Goal: Task Accomplishment & Management: Use online tool/utility

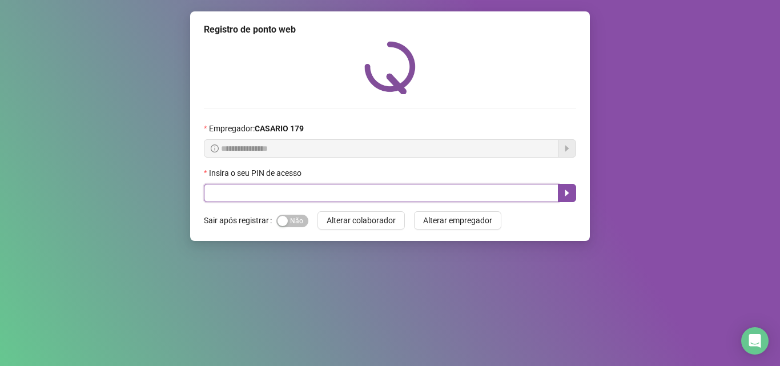
click at [236, 188] on input "text" at bounding box center [381, 193] width 355 height 18
type input "*****"
click at [568, 195] on icon "caret-right" at bounding box center [566, 192] width 9 height 9
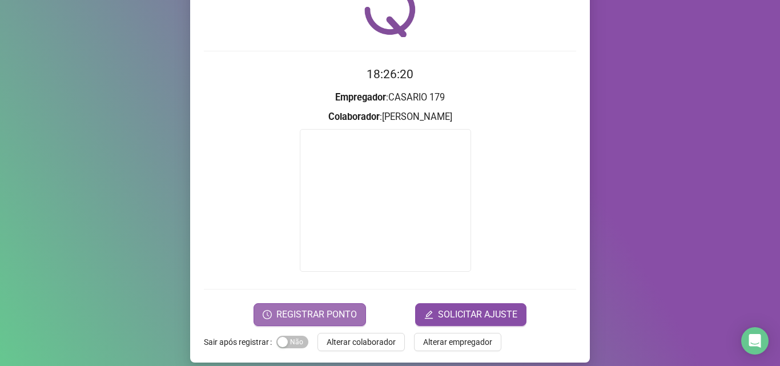
scroll to position [67, 0]
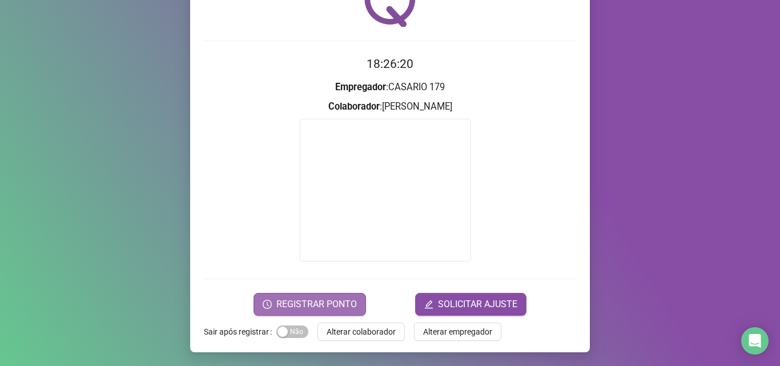
click at [328, 298] on span "REGISTRAR PONTO" at bounding box center [316, 304] width 81 height 14
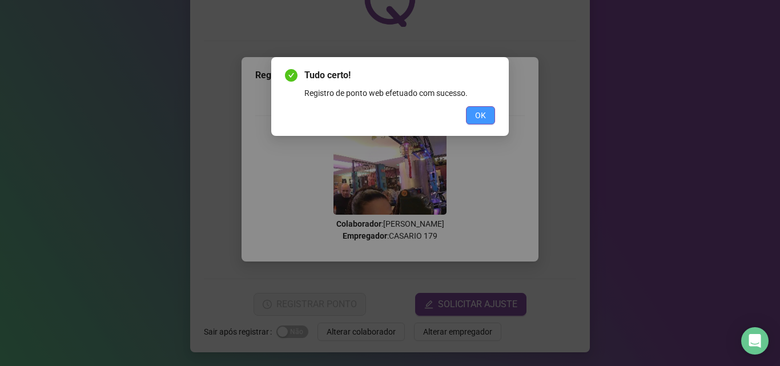
click at [485, 111] on span "OK" at bounding box center [480, 115] width 11 height 13
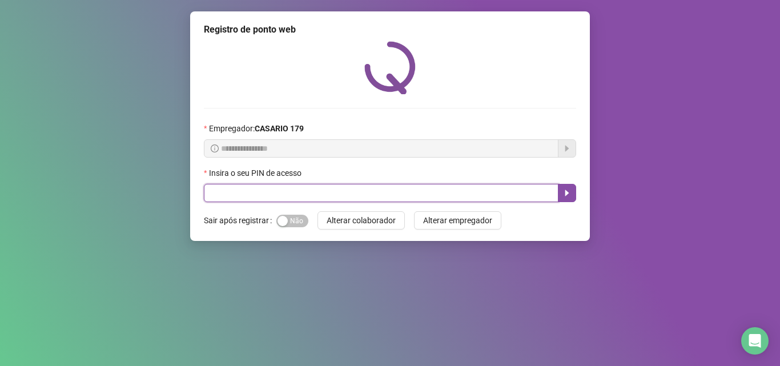
click at [206, 198] on input "text" at bounding box center [381, 193] width 355 height 18
type input "*****"
click at [567, 195] on icon "caret-right" at bounding box center [567, 193] width 4 height 6
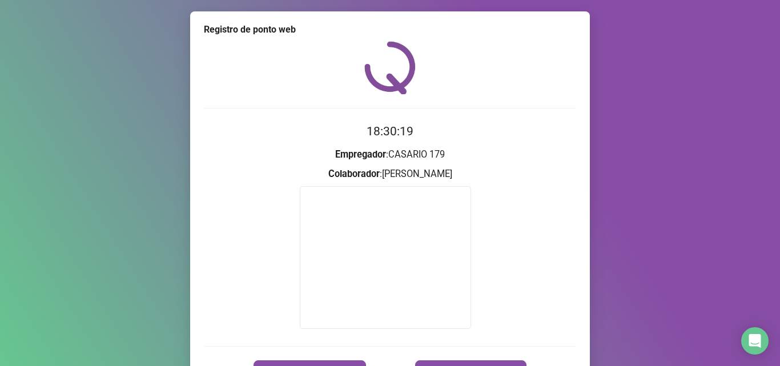
scroll to position [67, 0]
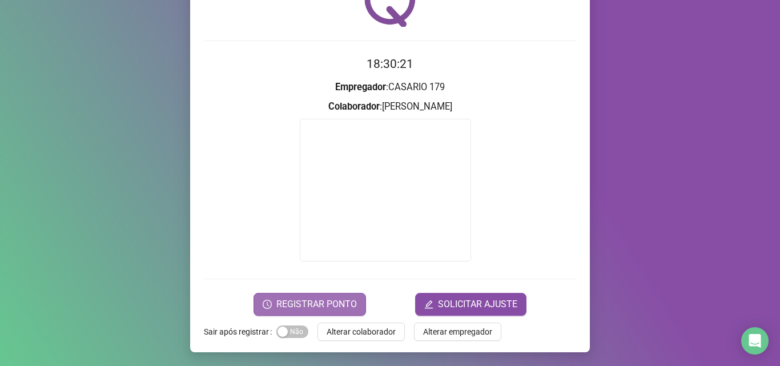
click at [298, 305] on span "REGISTRAR PONTO" at bounding box center [316, 304] width 81 height 14
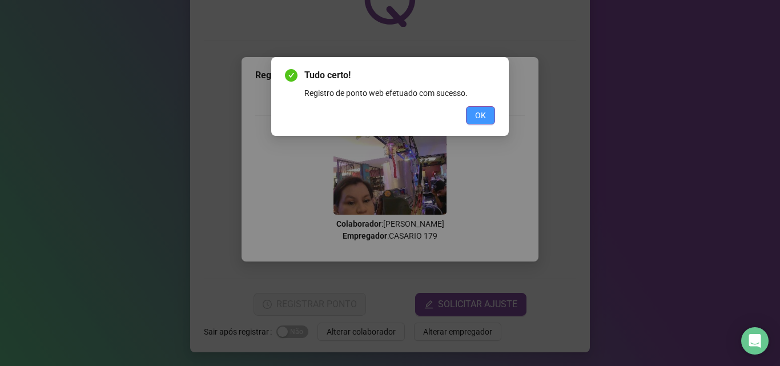
click at [480, 121] on span "OK" at bounding box center [480, 115] width 11 height 13
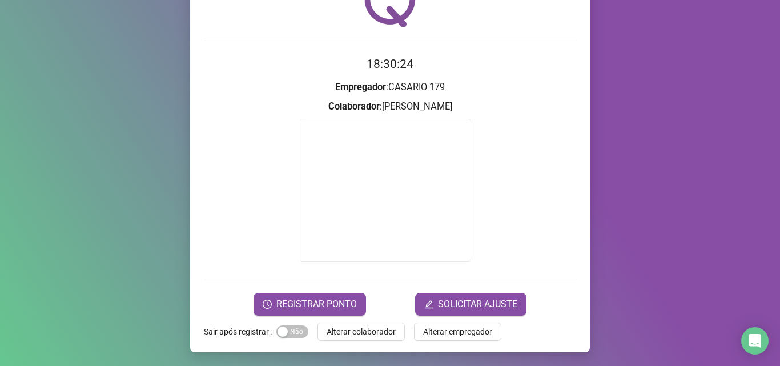
click at [351, 332] on span "Alterar colaborador" at bounding box center [361, 331] width 69 height 13
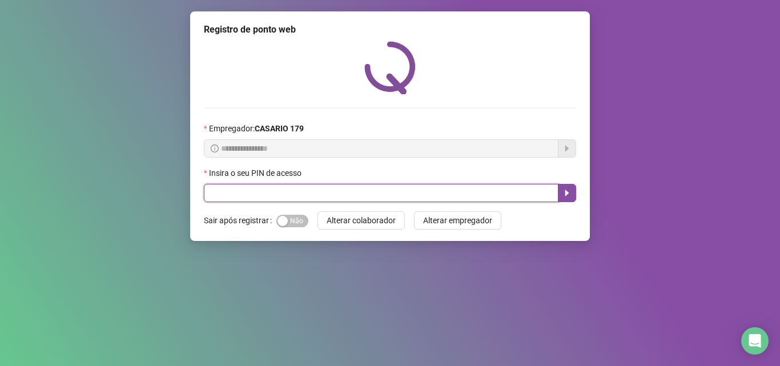
click at [361, 194] on input "text" at bounding box center [381, 193] width 355 height 18
type input "*****"
click at [563, 199] on button "button" at bounding box center [567, 193] width 18 height 18
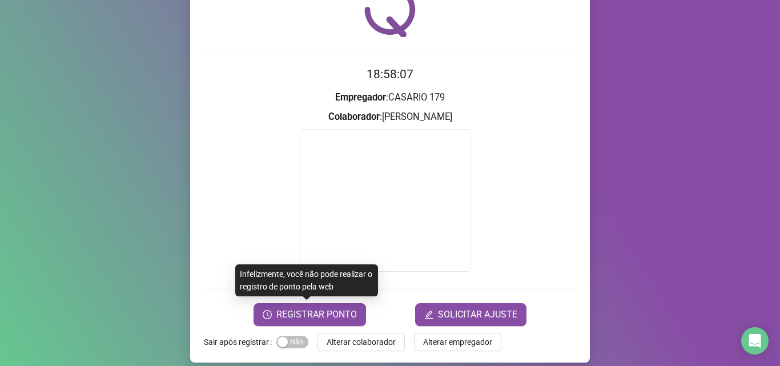
scroll to position [67, 0]
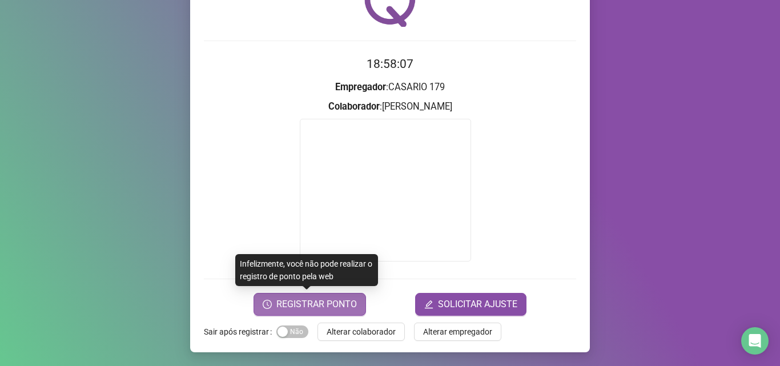
click at [331, 303] on span "REGISTRAR PONTO" at bounding box center [316, 304] width 81 height 14
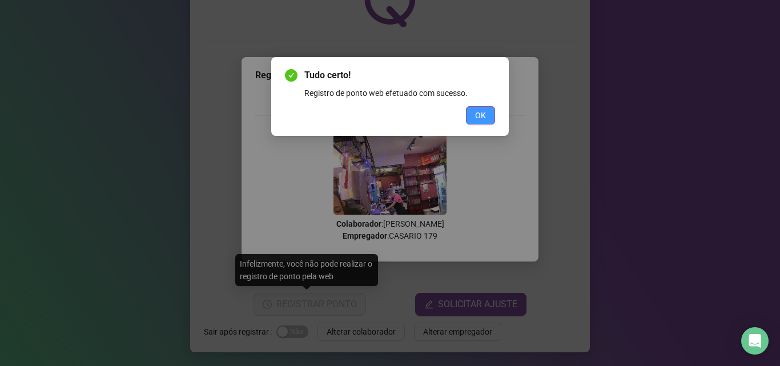
click at [485, 106] on button "OK" at bounding box center [480, 115] width 29 height 18
